Goal: Task Accomplishment & Management: Use online tool/utility

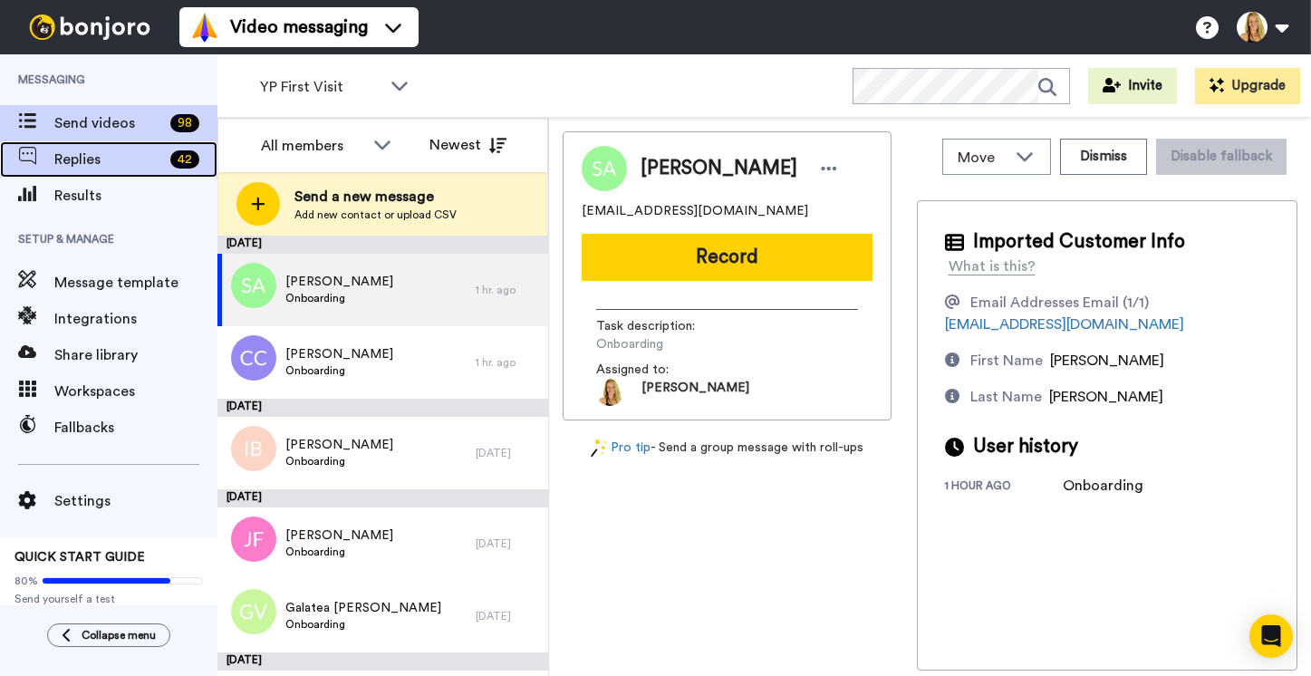
click at [82, 149] on span "Replies" at bounding box center [108, 160] width 109 height 22
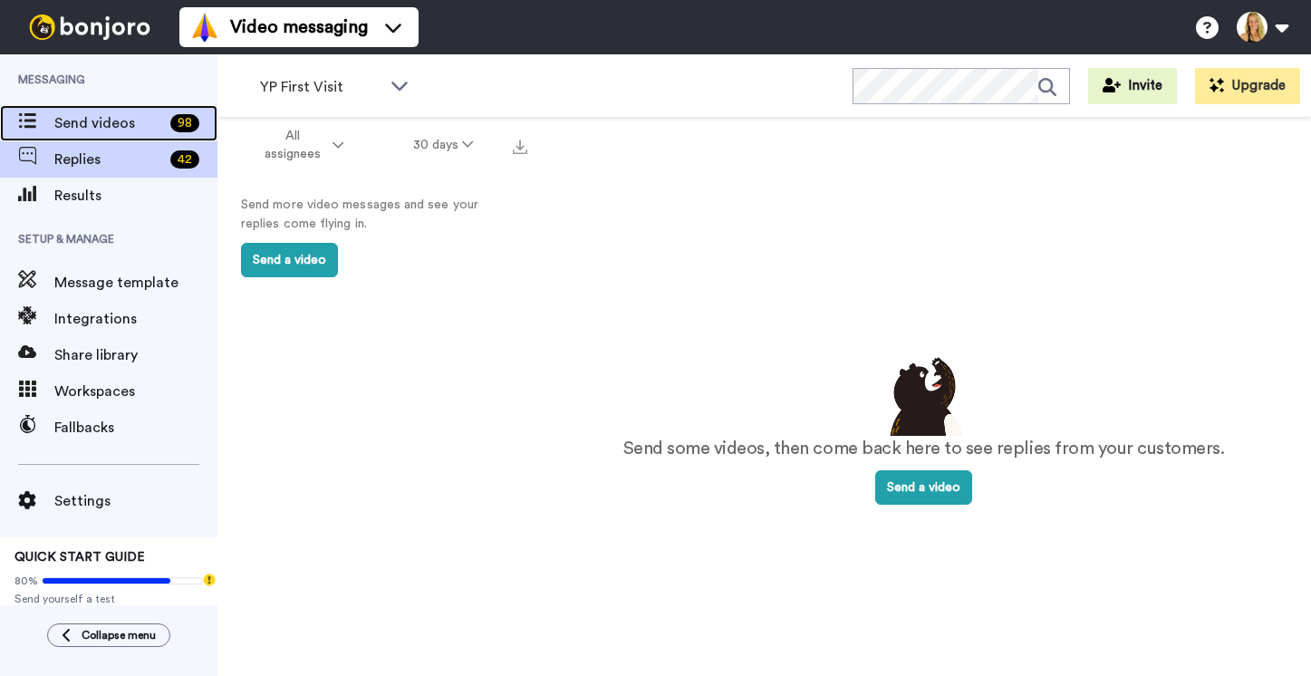
click at [111, 118] on span "Send videos" at bounding box center [108, 123] width 109 height 22
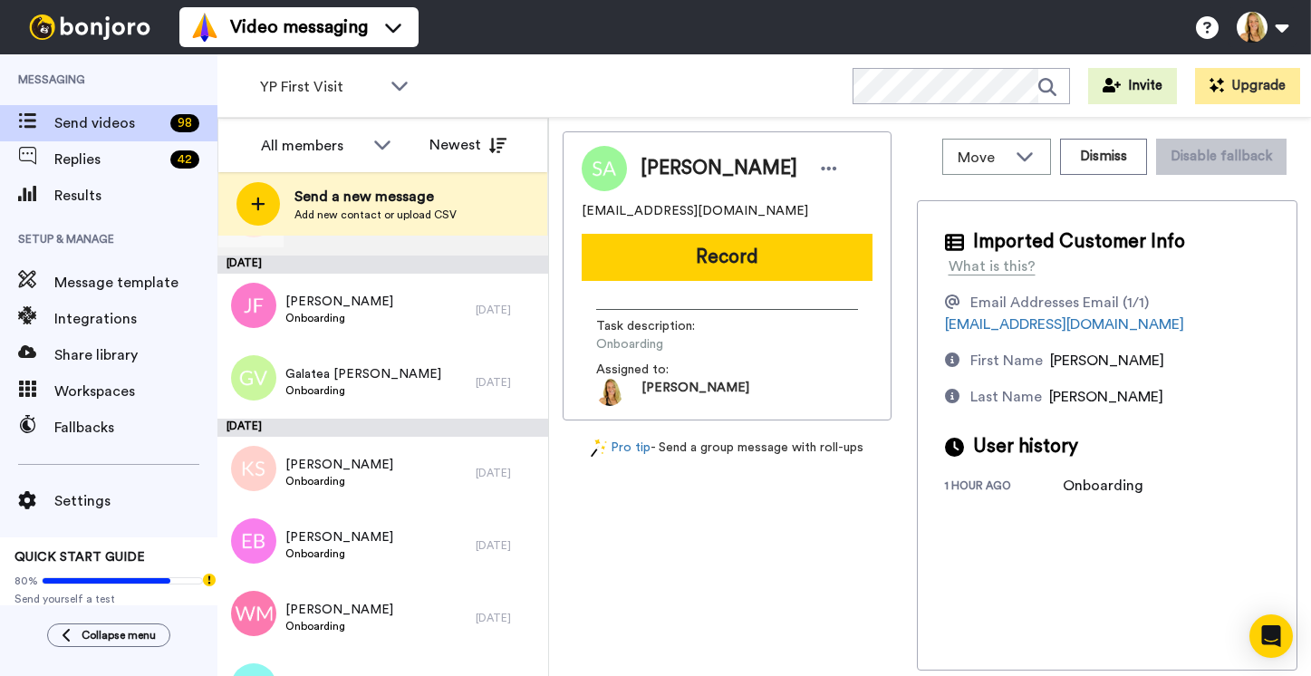
scroll to position [556, 0]
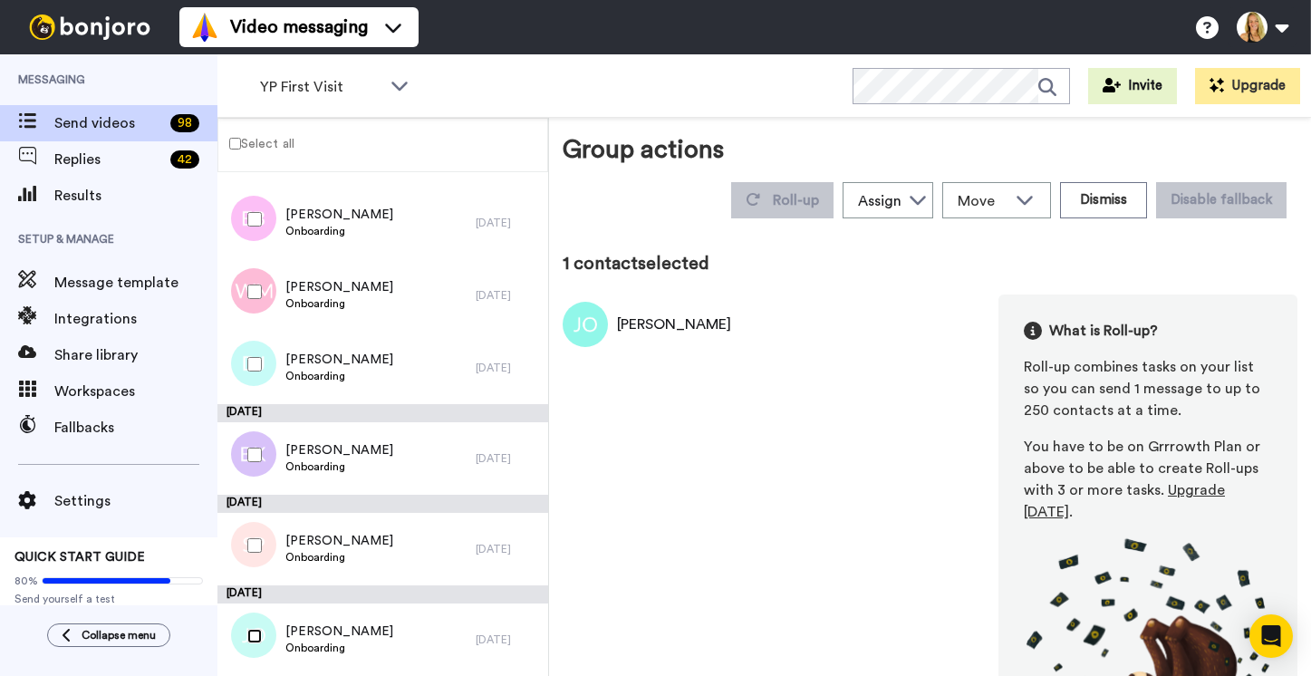
scroll to position [493, 0]
click at [1118, 182] on button "Dismiss" at bounding box center [1103, 200] width 87 height 36
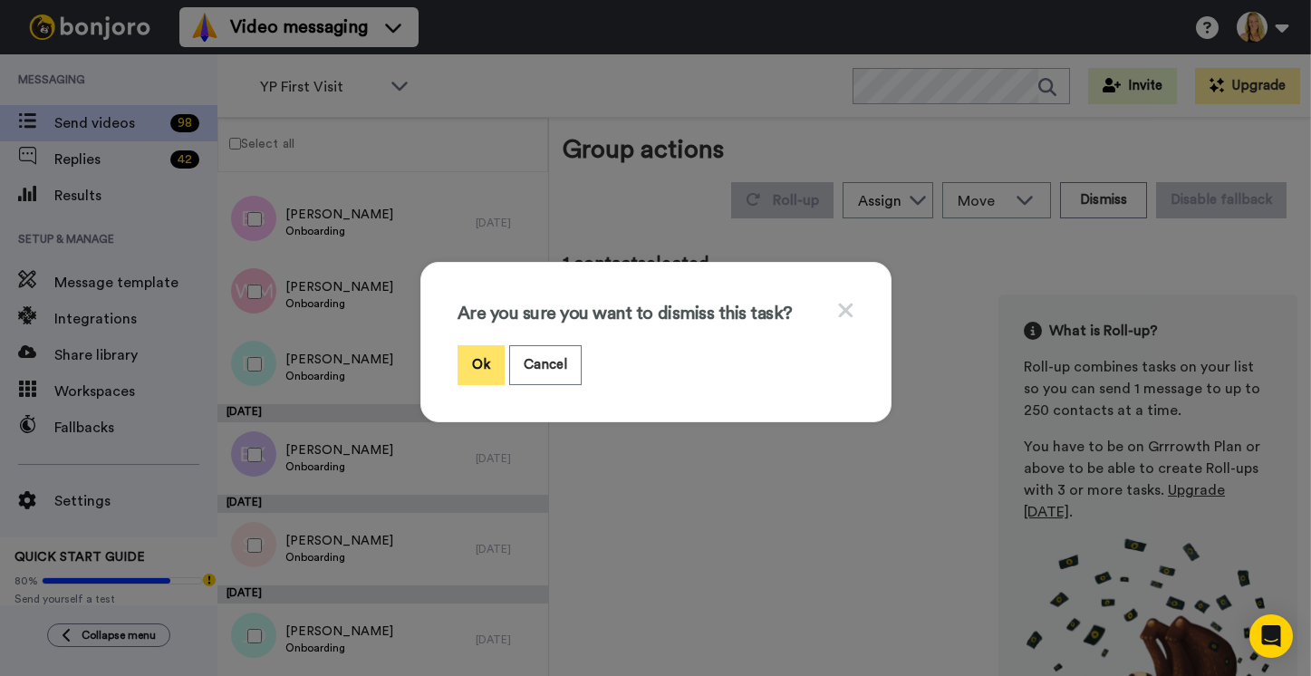
click at [477, 364] on button "Ok" at bounding box center [480, 364] width 47 height 39
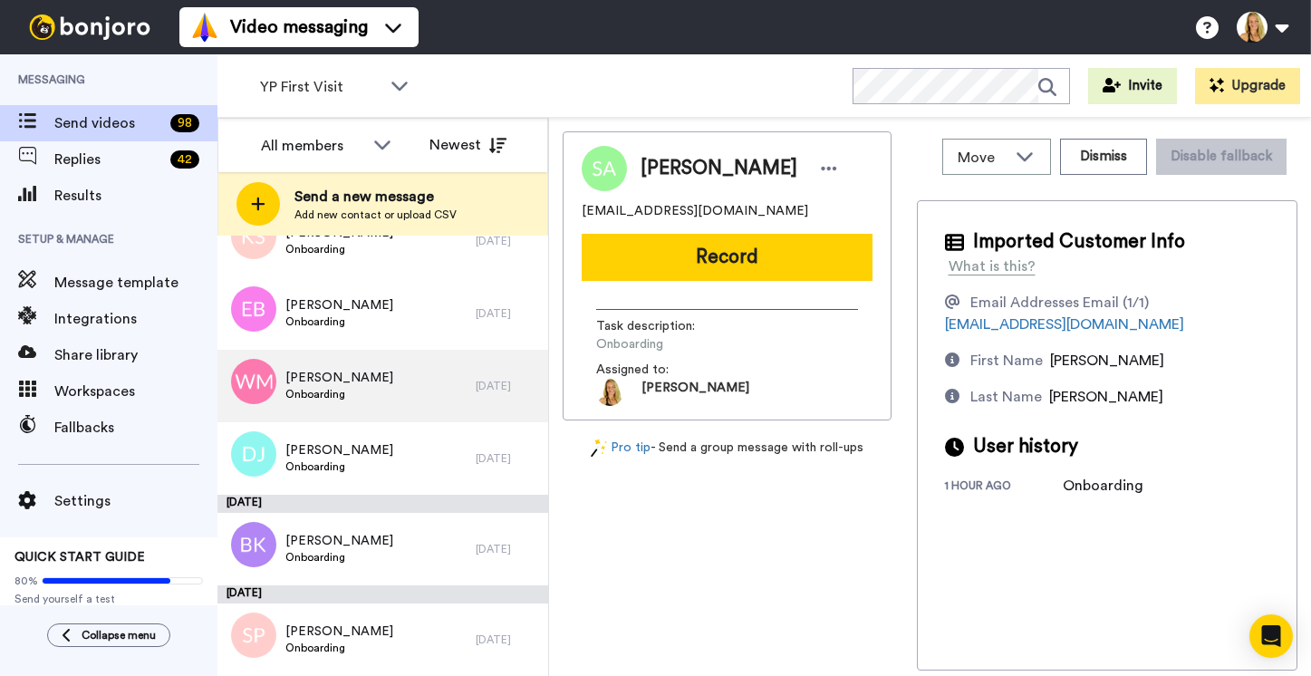
scroll to position [466, 0]
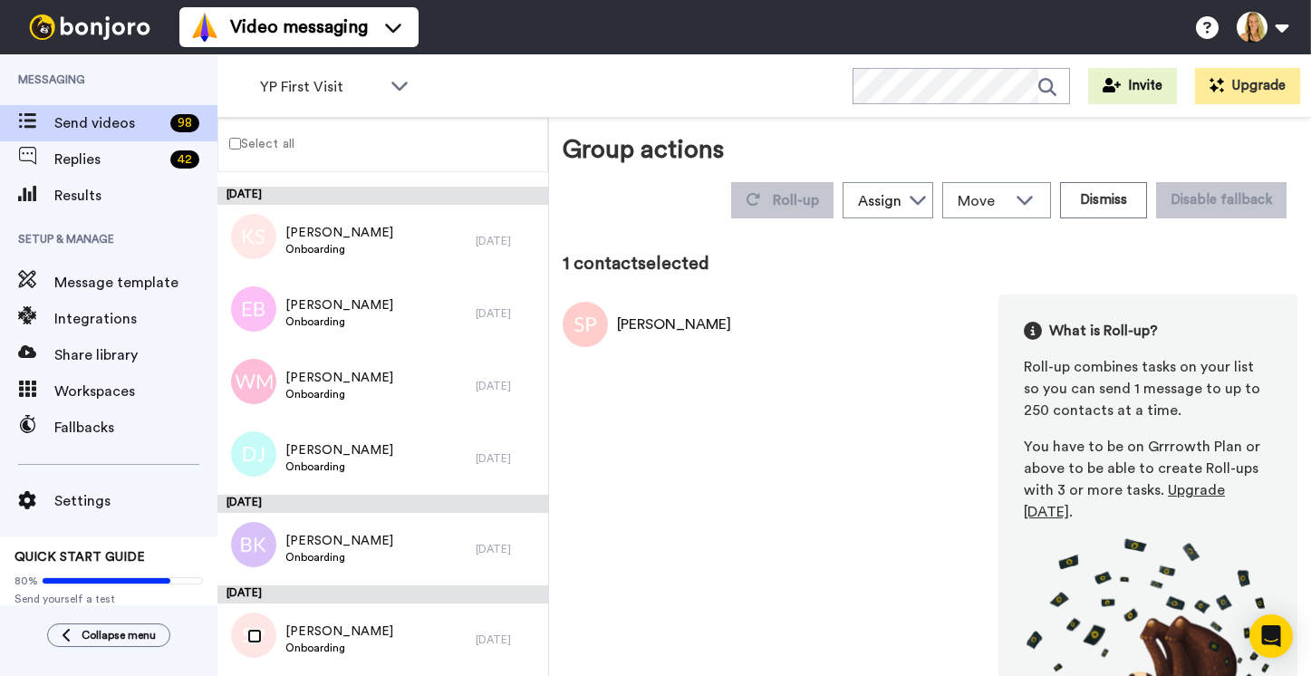
scroll to position [402, 0]
click at [1115, 182] on button "Dismiss" at bounding box center [1103, 200] width 87 height 36
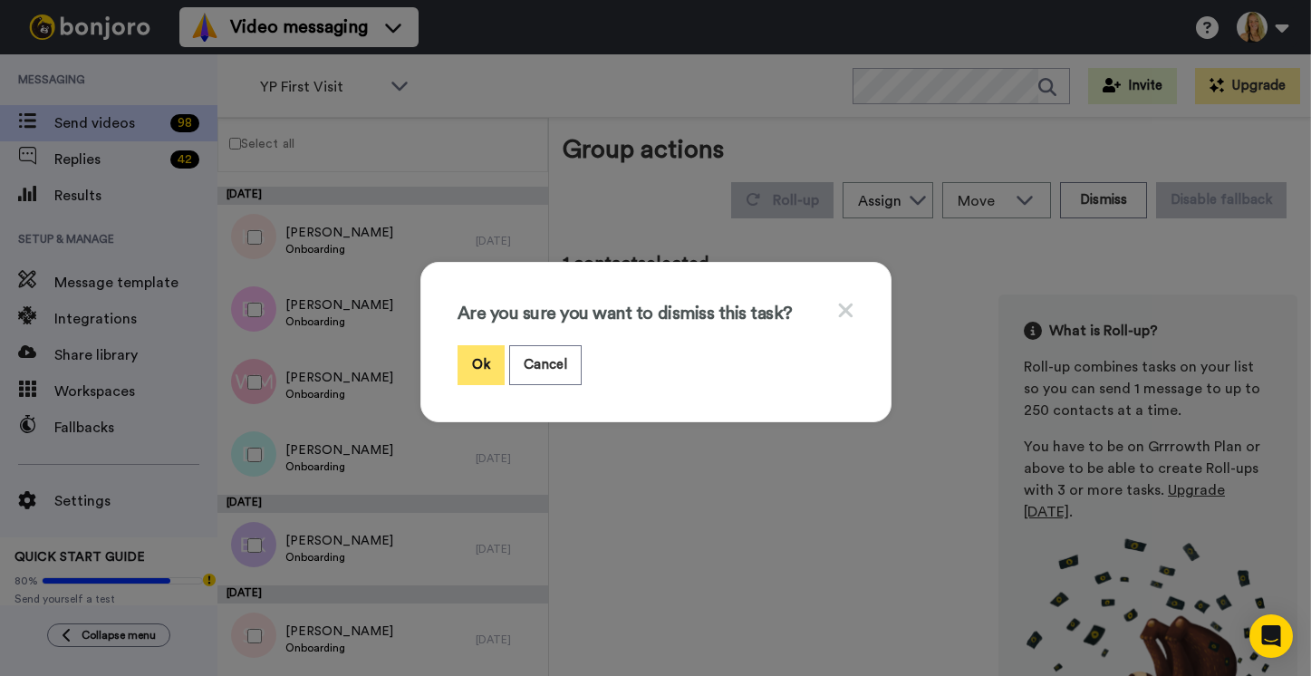
click at [475, 357] on button "Ok" at bounding box center [480, 364] width 47 height 39
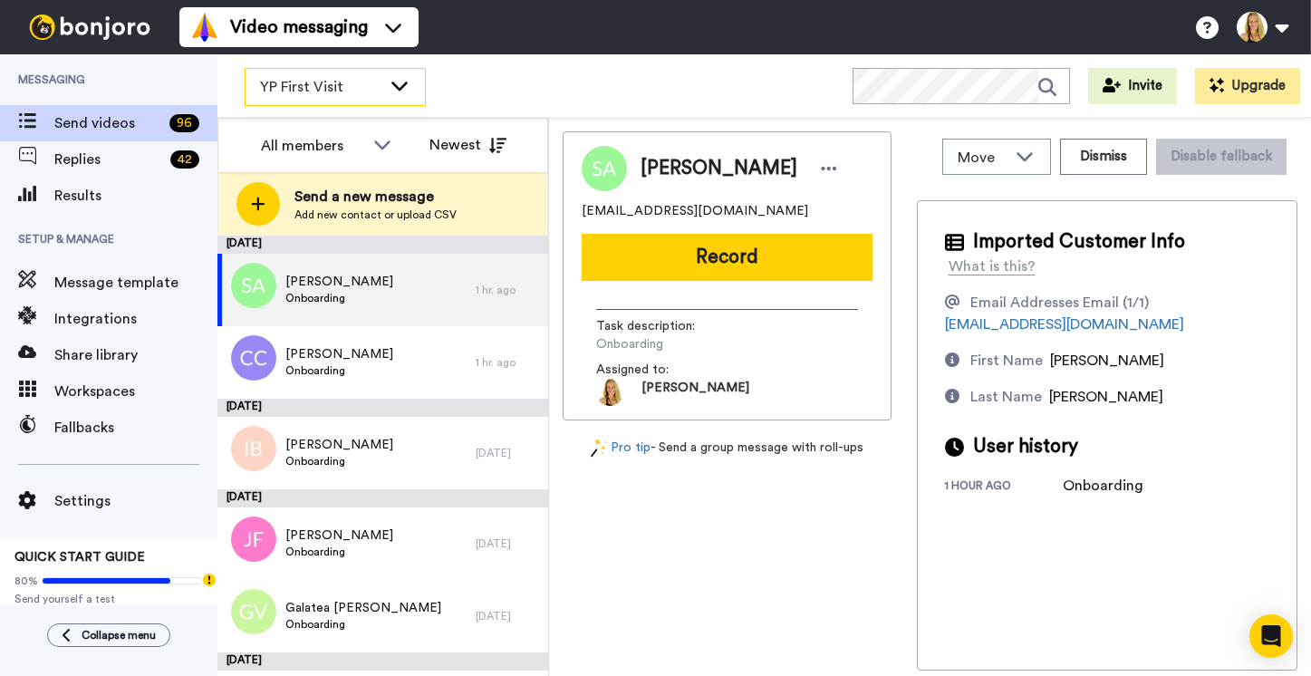
click at [319, 81] on span "YP First Visit" at bounding box center [320, 87] width 121 height 22
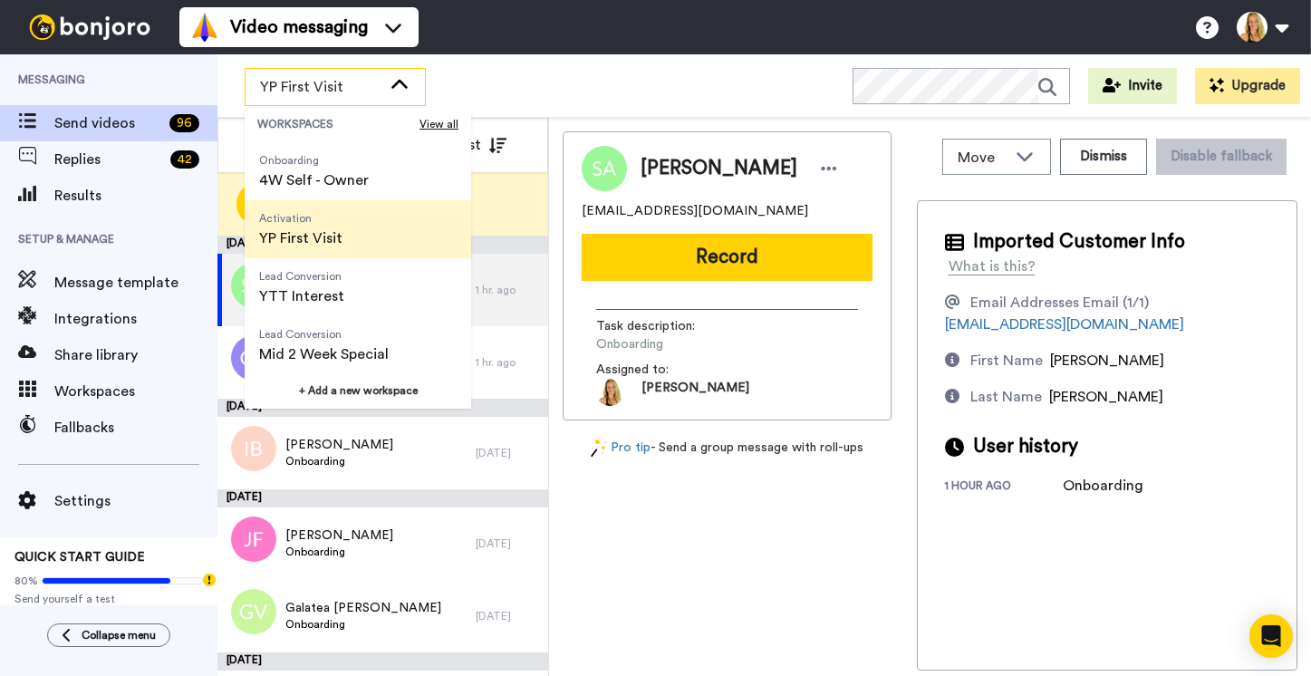
scroll to position [232, 0]
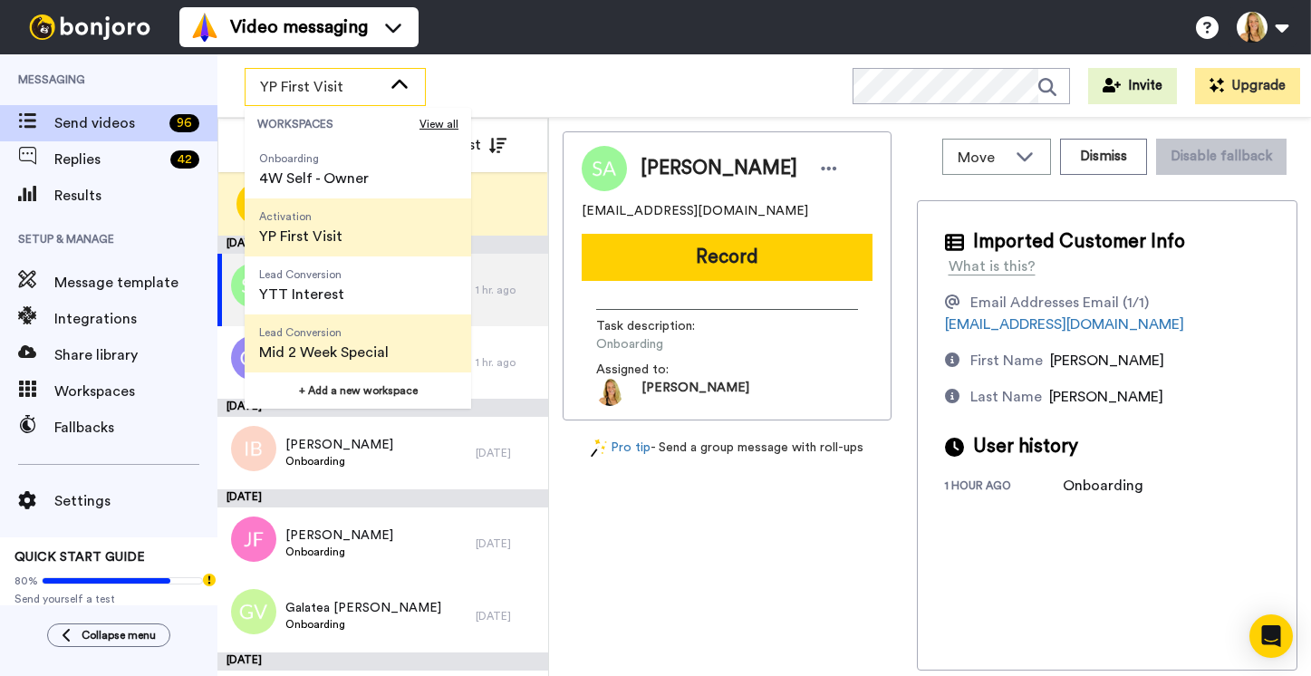
click at [324, 339] on span "Lead Conversion Mid 2 Week Special" at bounding box center [324, 343] width 159 height 58
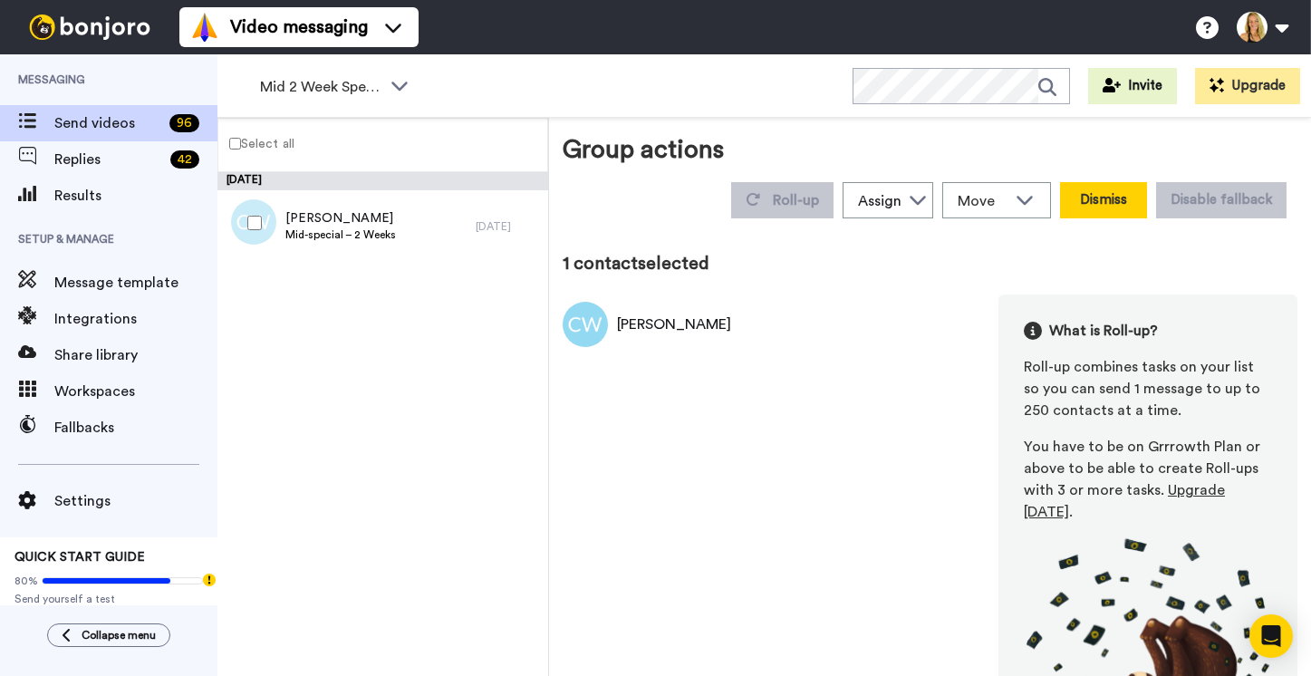
click at [1107, 182] on button "Dismiss" at bounding box center [1103, 200] width 87 height 36
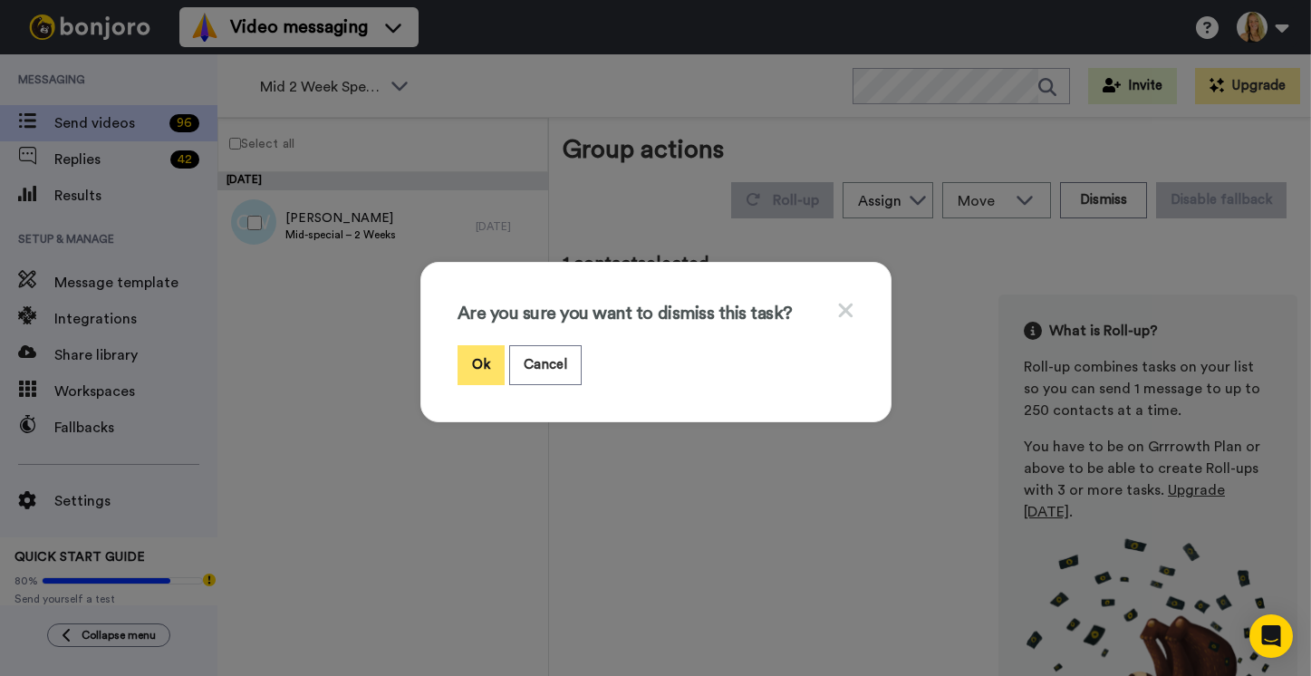
click at [479, 353] on button "Ok" at bounding box center [480, 364] width 47 height 39
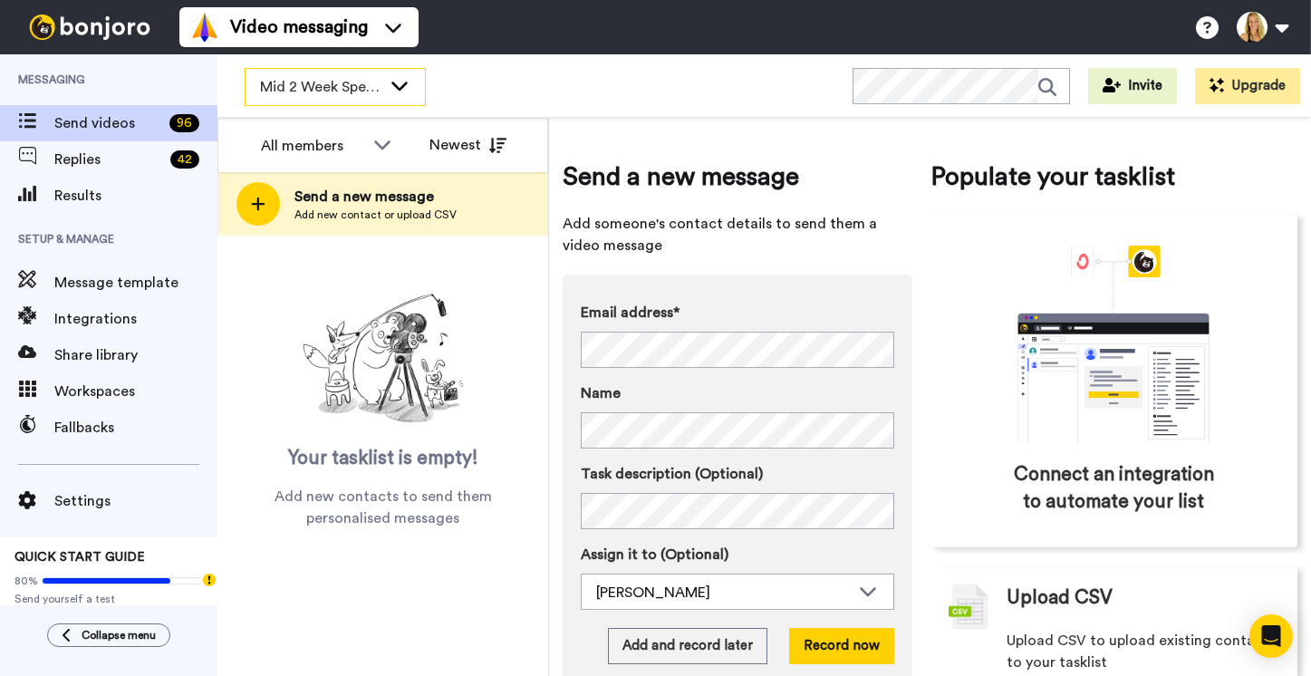
click at [361, 86] on span "Mid 2 Week Special" at bounding box center [320, 87] width 121 height 22
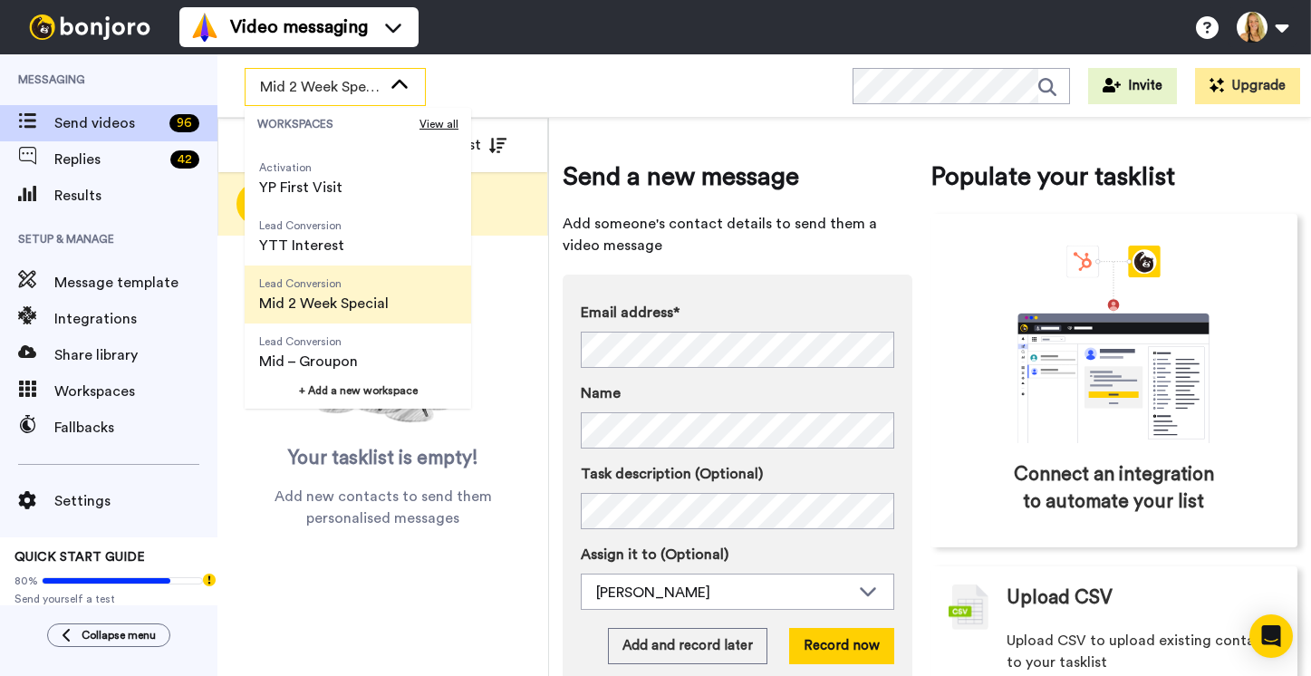
scroll to position [348, 0]
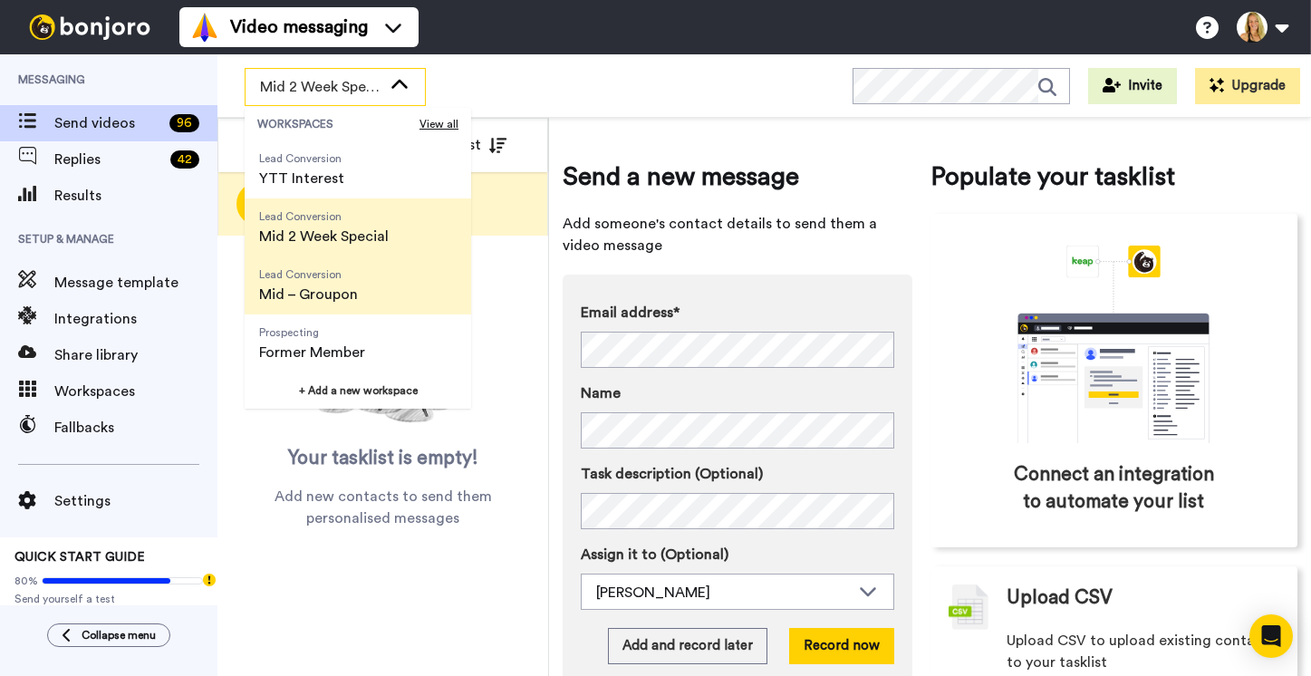
click at [310, 293] on span "Mid – Groupon" at bounding box center [308, 295] width 99 height 22
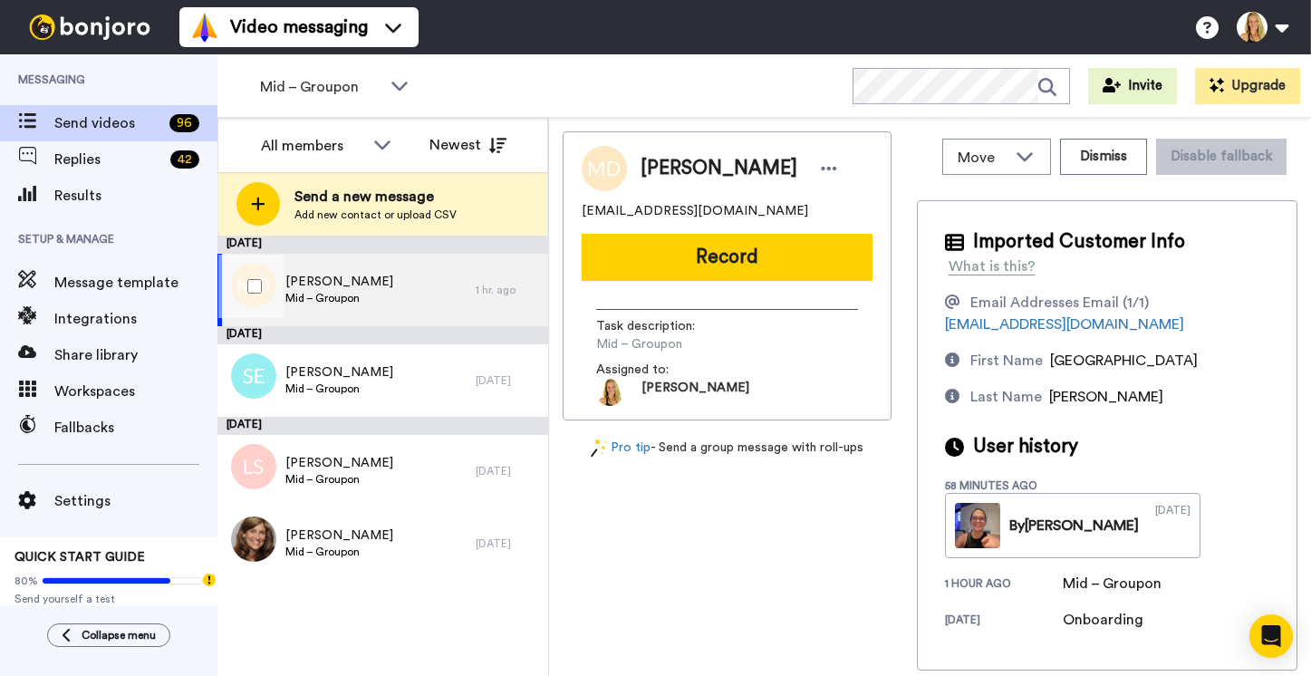
click at [256, 293] on div at bounding box center [250, 286] width 65 height 63
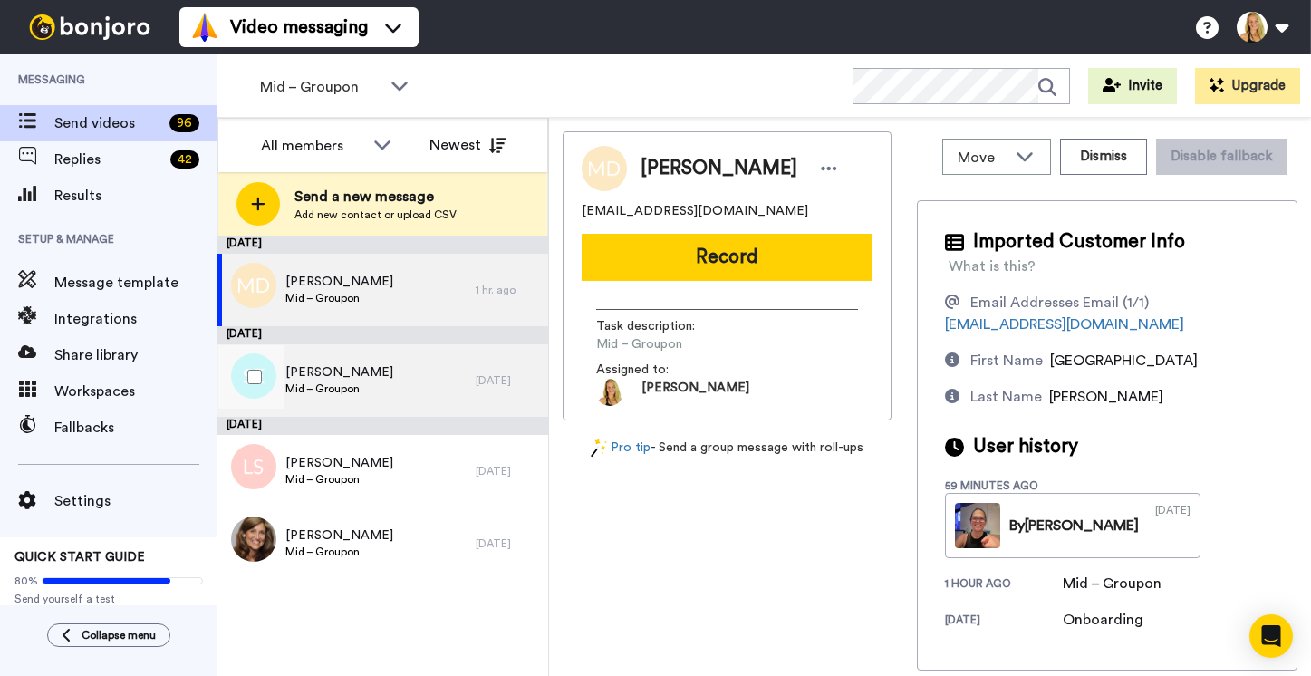
click at [334, 358] on div "Savanah Engdahl Mid – Groupon" at bounding box center [346, 380] width 258 height 72
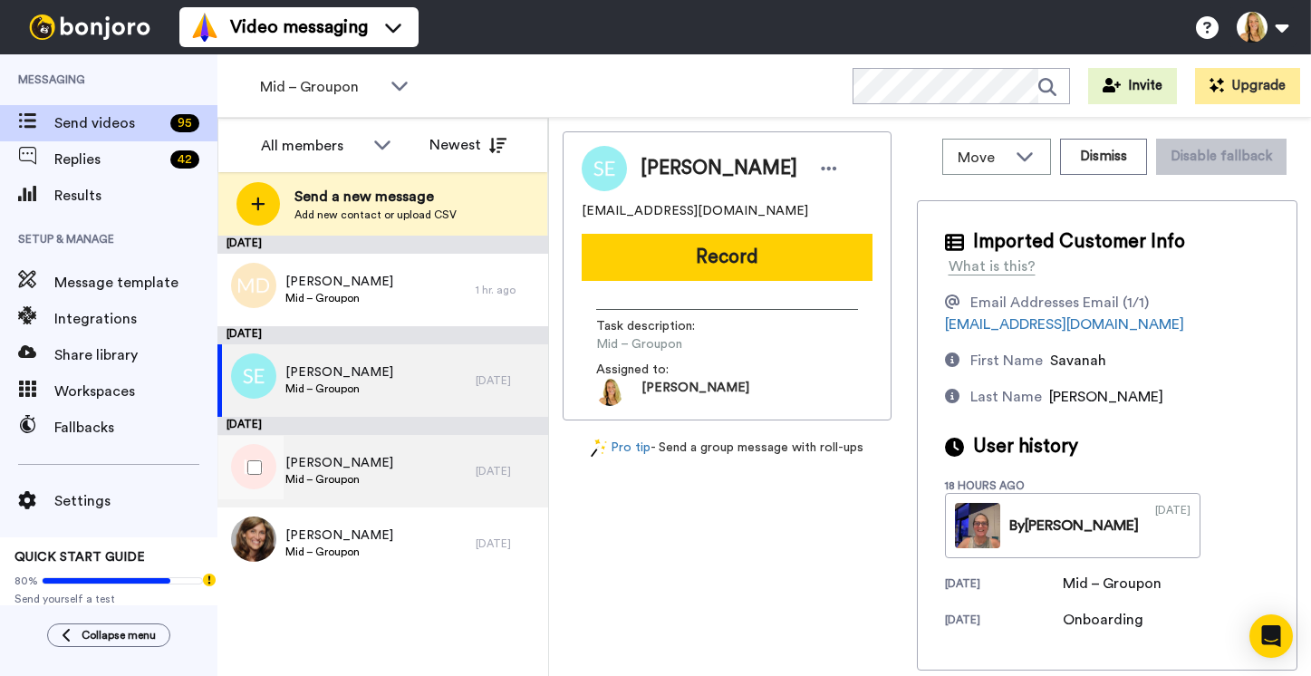
click at [311, 453] on div "Linda Simes Mid – Groupon" at bounding box center [346, 471] width 258 height 72
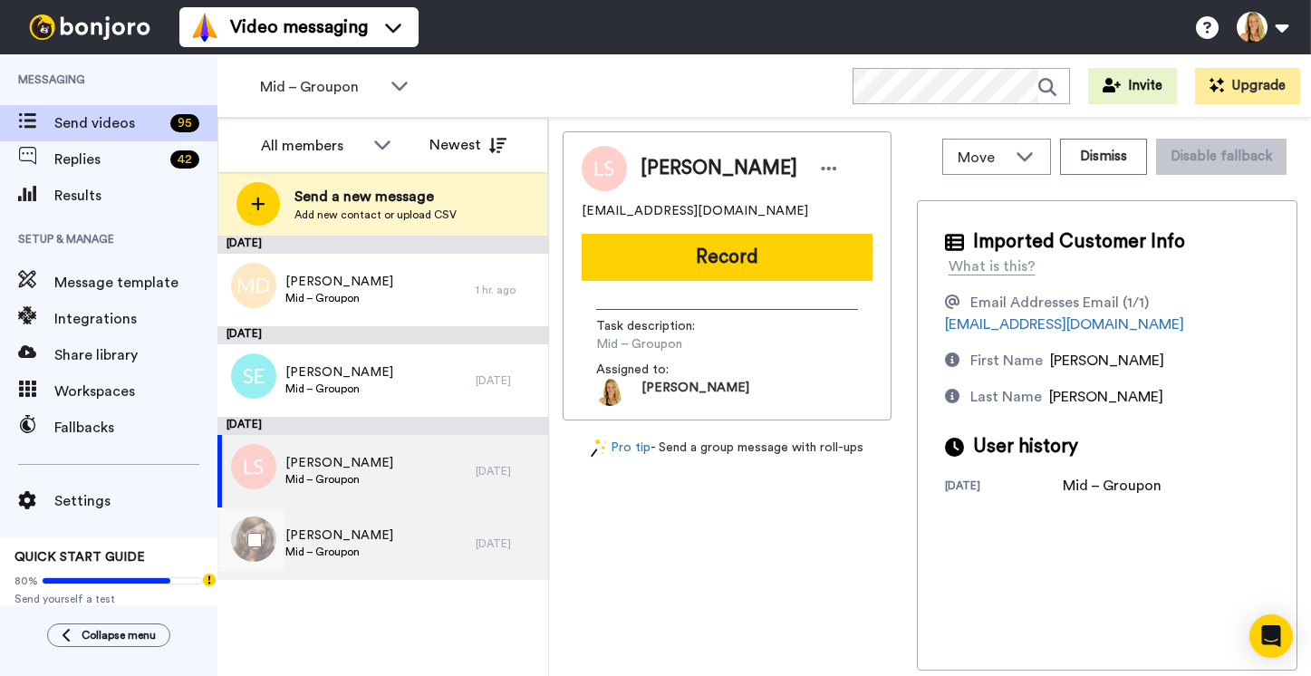
click at [328, 538] on span "Paula Chapman" at bounding box center [339, 535] width 108 height 18
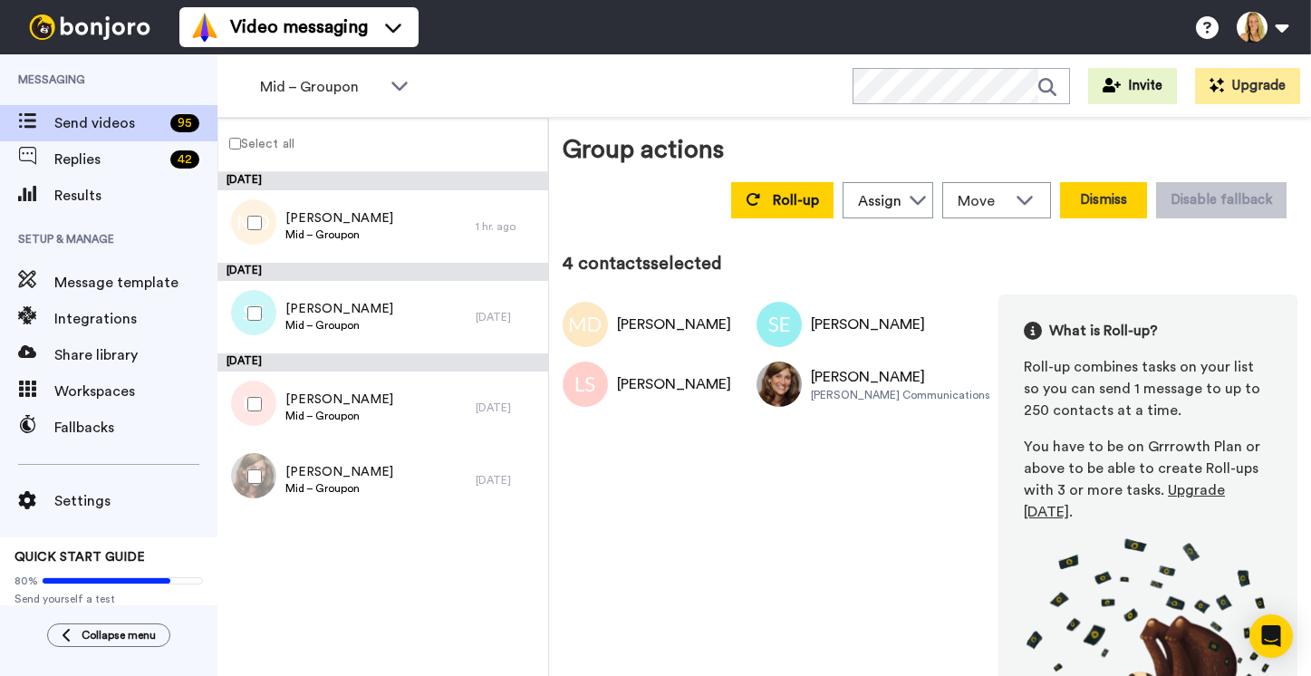
click at [1100, 182] on button "Dismiss" at bounding box center [1103, 200] width 87 height 36
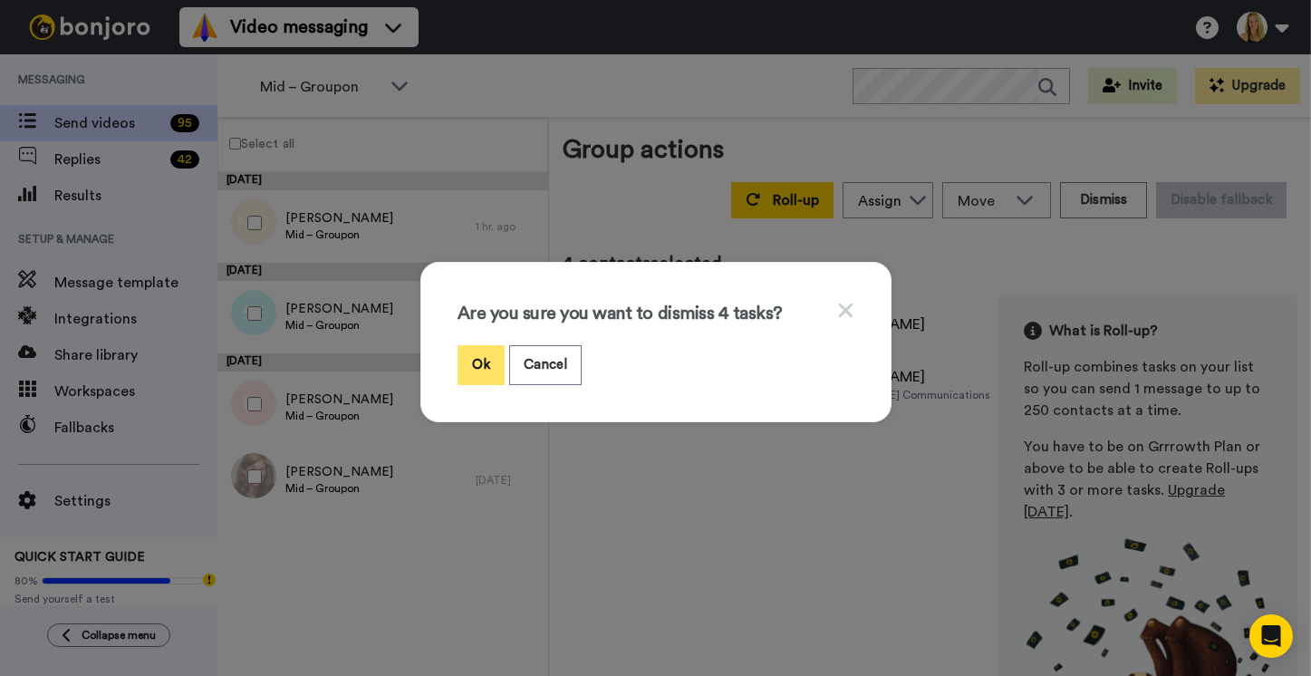
click at [484, 362] on button "Ok" at bounding box center [480, 364] width 47 height 39
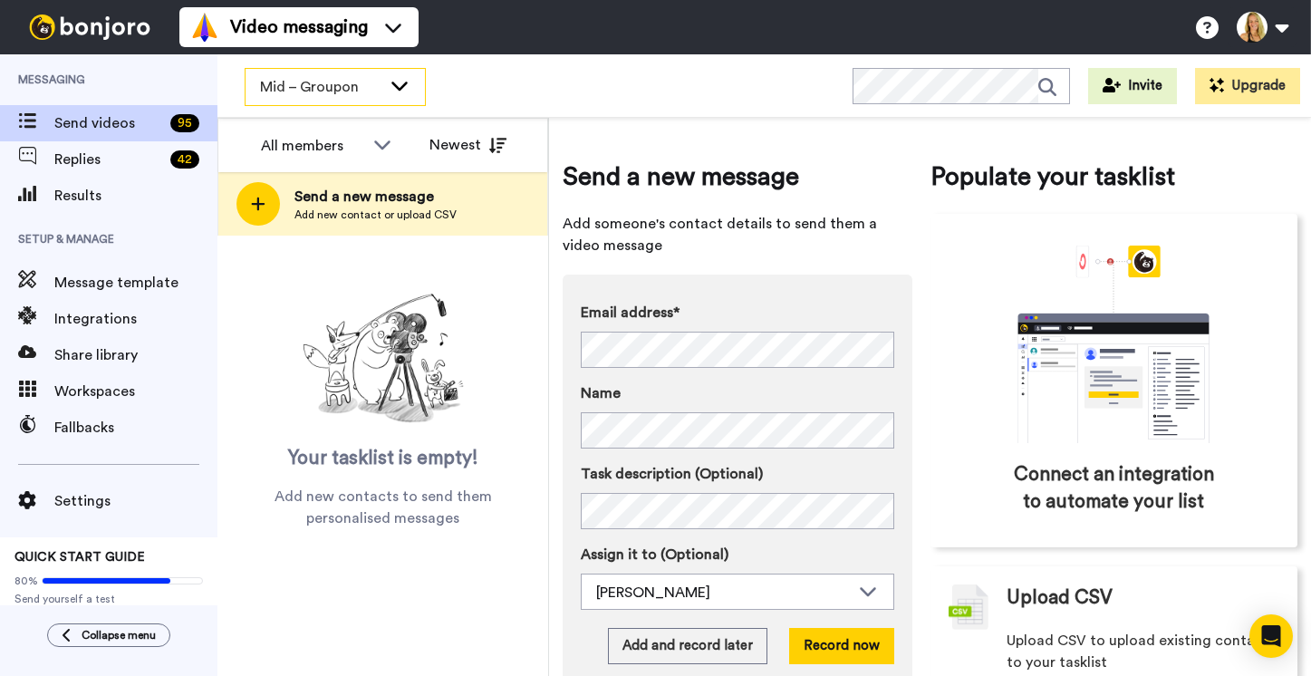
click at [344, 91] on span "Mid – Groupon" at bounding box center [320, 87] width 121 height 22
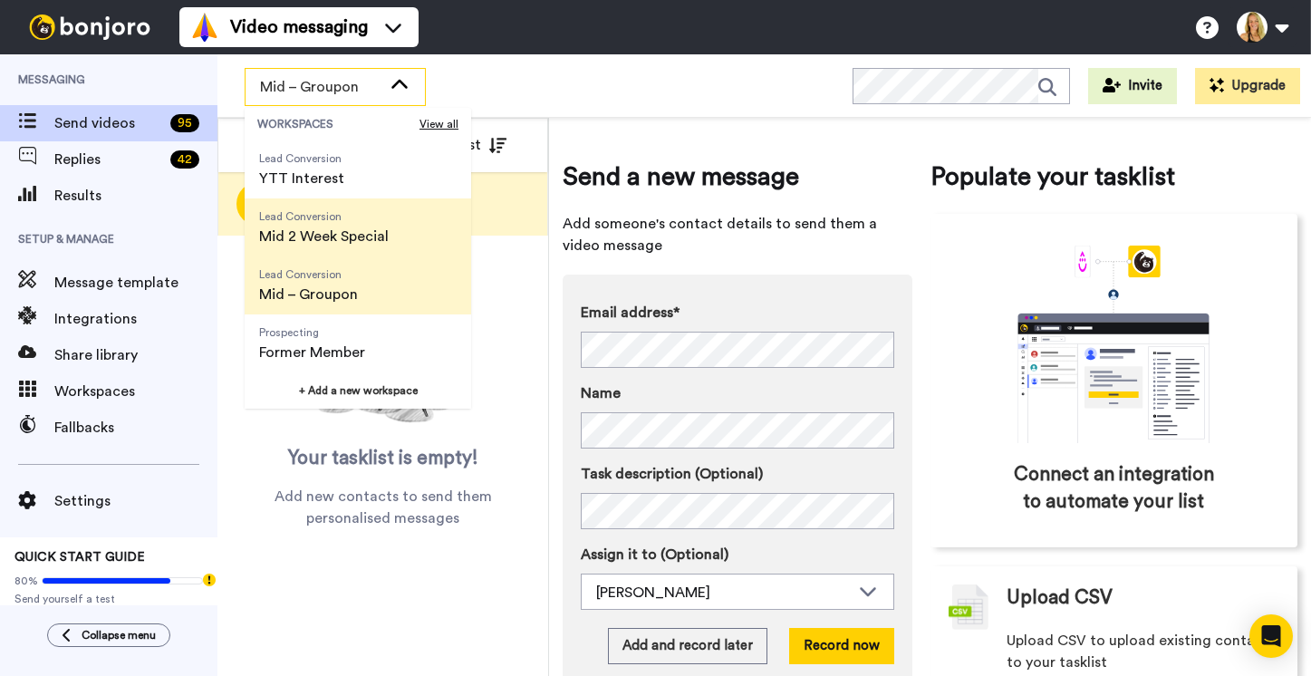
click at [333, 214] on span "Lead Conversion" at bounding box center [324, 216] width 130 height 14
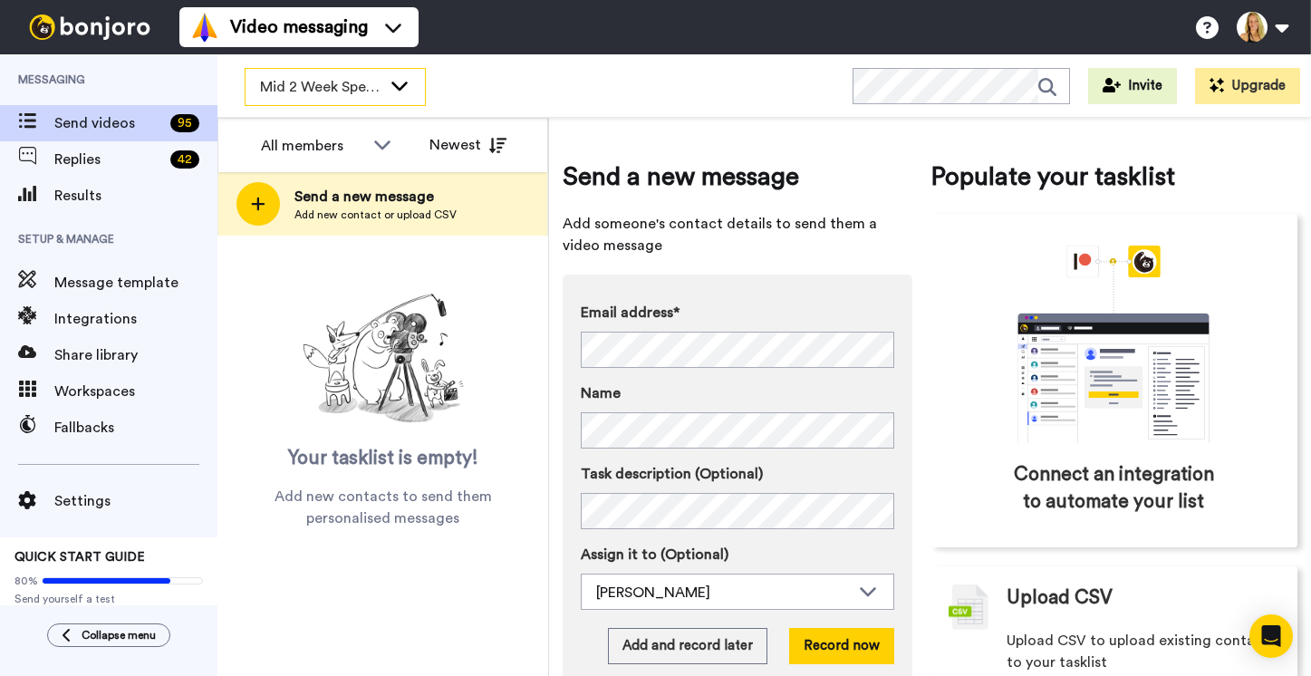
click at [281, 96] on span "Mid 2 Week Special" at bounding box center [320, 87] width 121 height 22
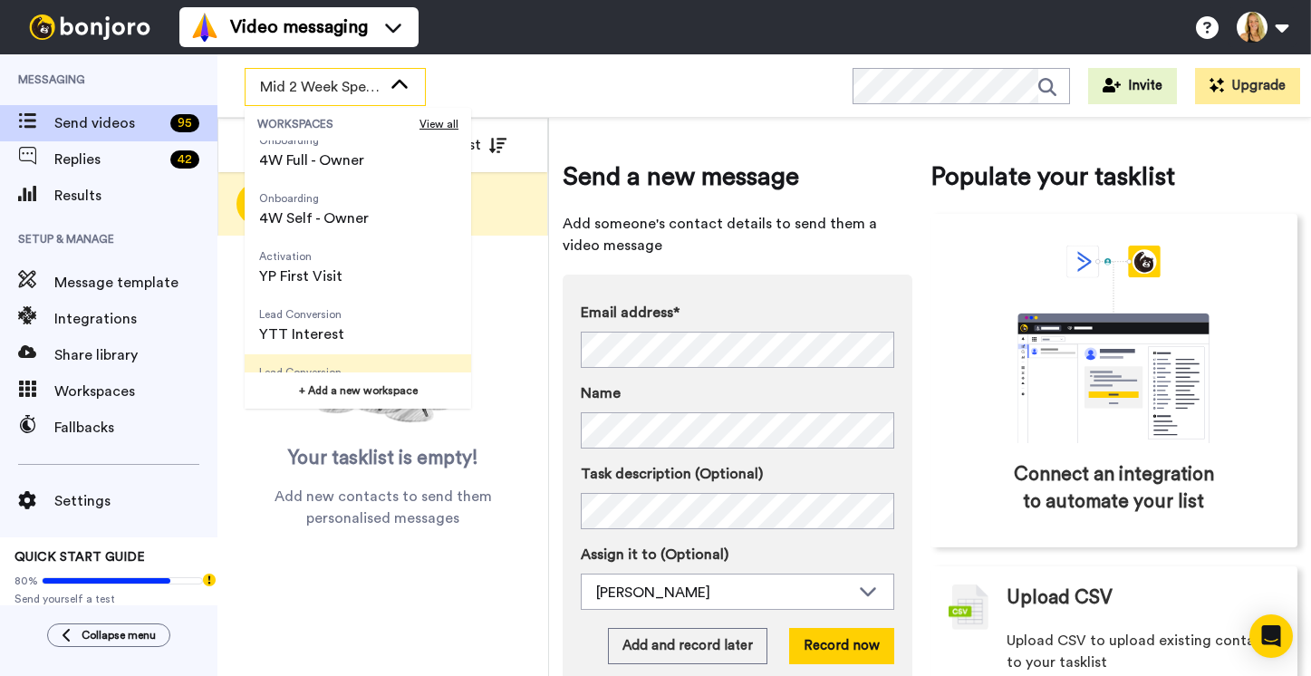
scroll to position [191, 0]
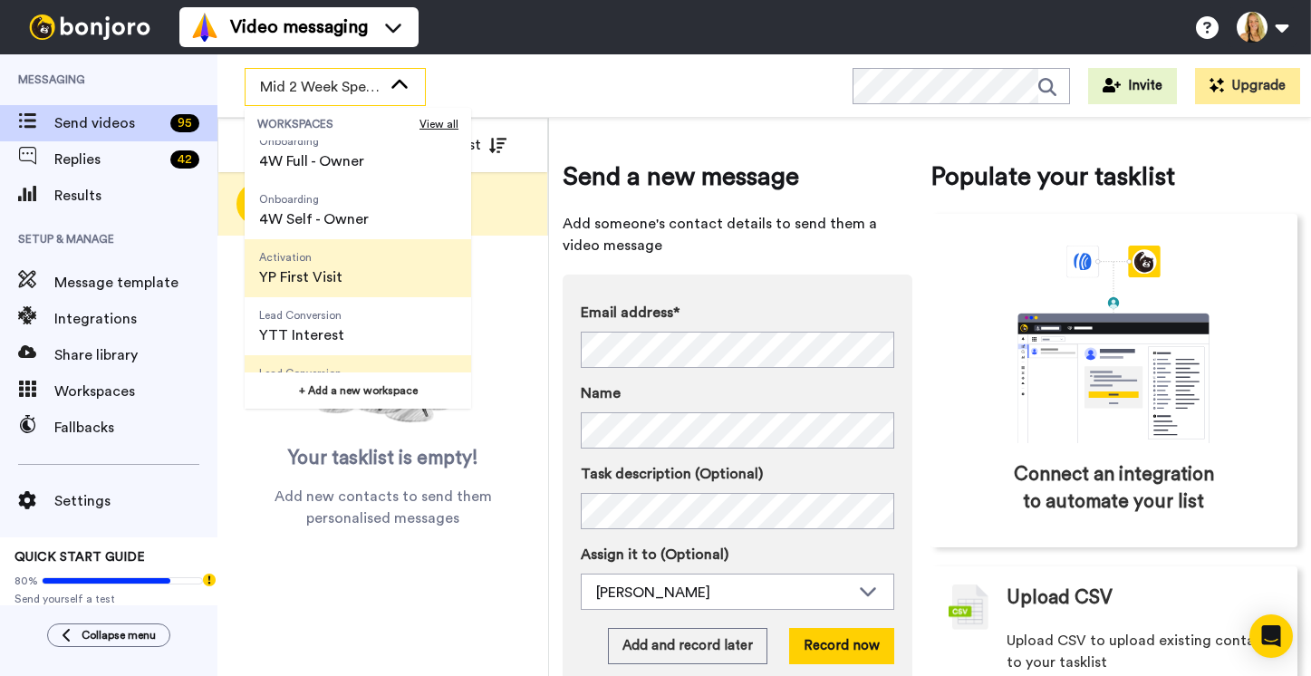
click at [308, 276] on span "YP First Visit" at bounding box center [300, 277] width 83 height 22
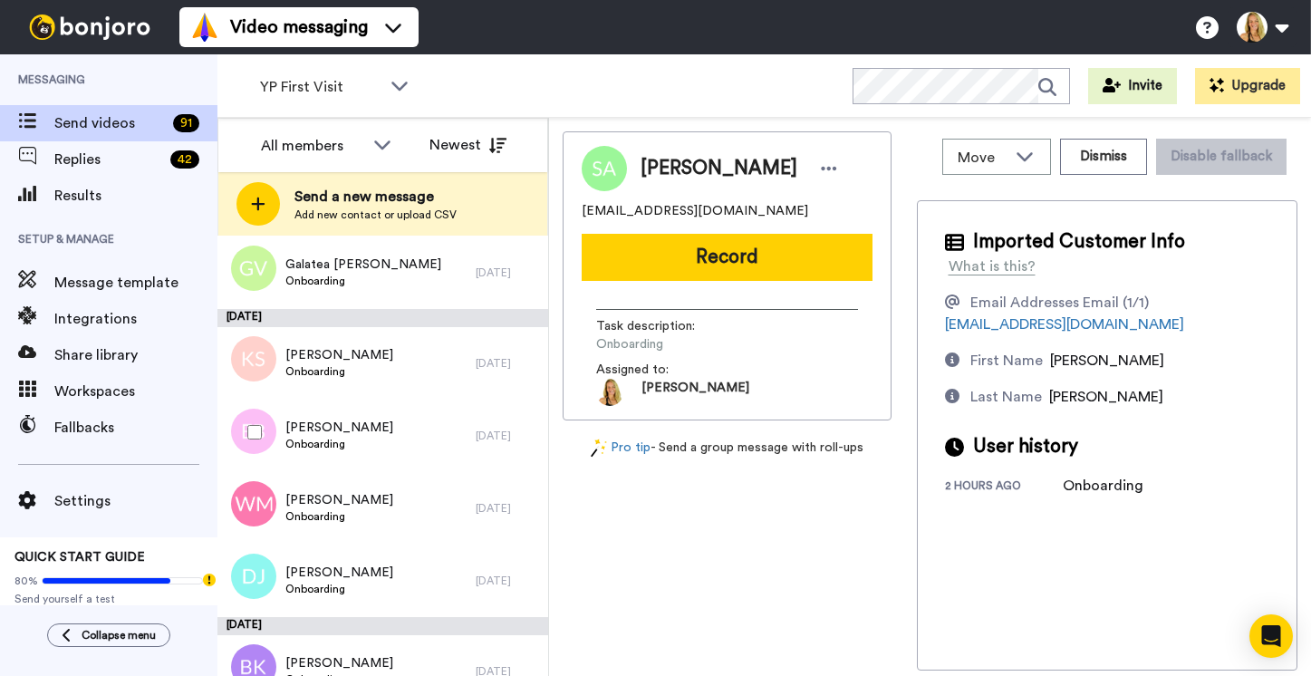
scroll to position [375, 0]
